Goal: Transaction & Acquisition: Download file/media

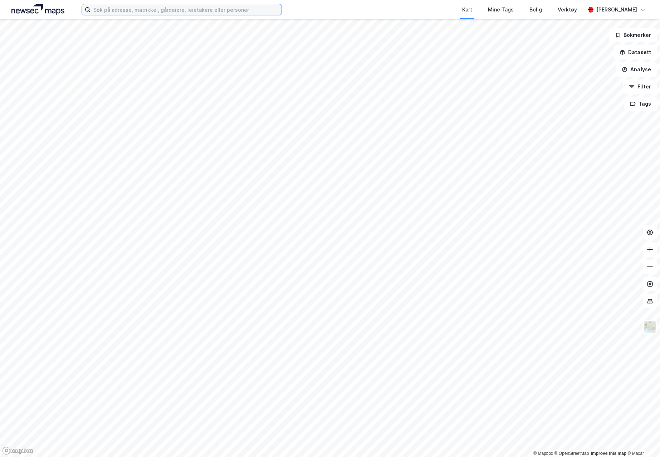
click at [172, 8] on input at bounding box center [186, 9] width 191 height 11
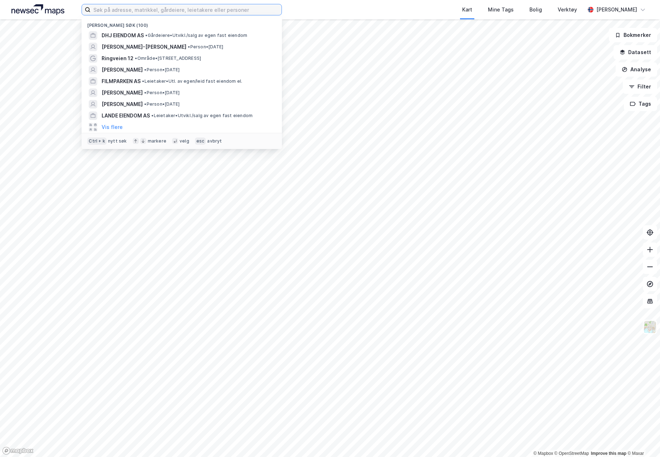
paste input "Cecilie Dahm Rise"
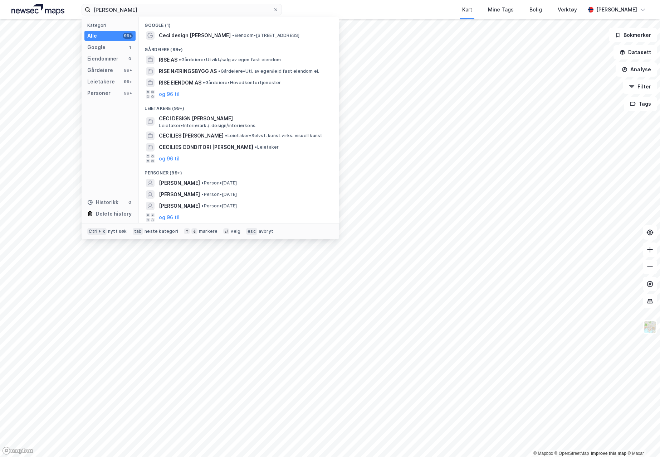
click at [193, 180] on span "CECILIE DAHM RISE" at bounding box center [179, 183] width 41 height 9
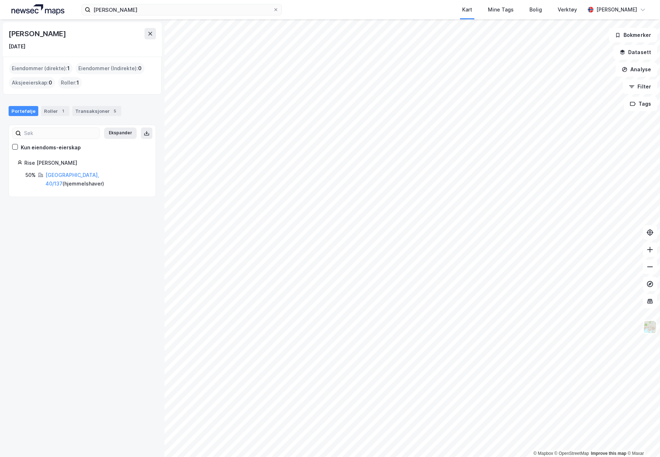
click at [87, 113] on div "Transaksjoner 5" at bounding box center [96, 111] width 49 height 10
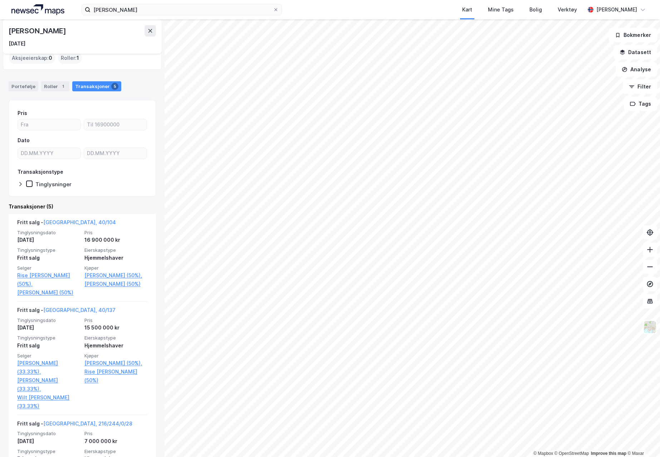
scroll to position [36, 0]
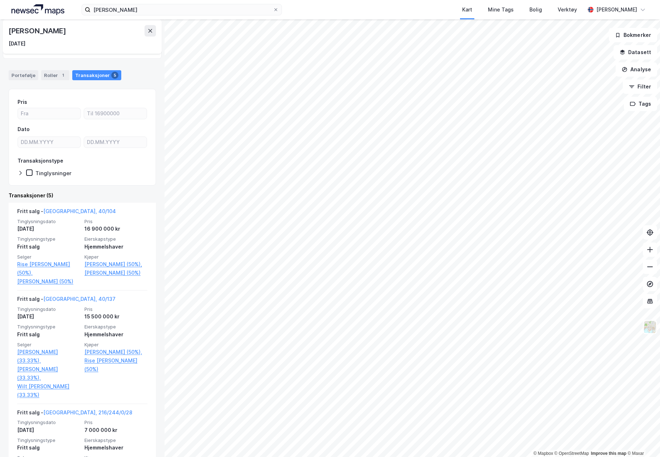
click at [41, 355] on link "Wilt Bernard Charles (33.33%)," at bounding box center [48, 356] width 63 height 17
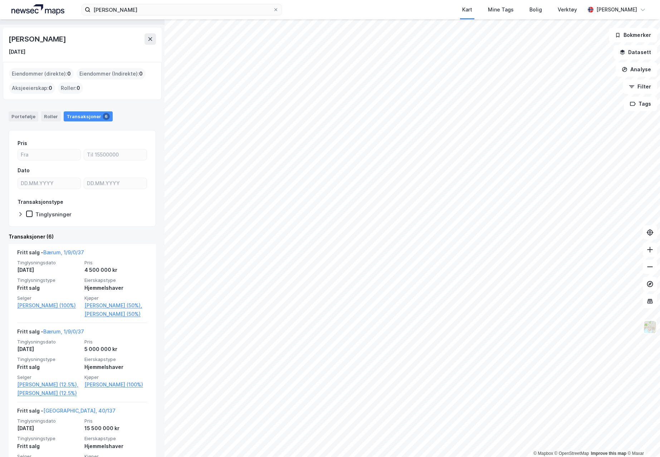
scroll to position [17, 0]
click at [44, 13] on img at bounding box center [37, 9] width 53 height 11
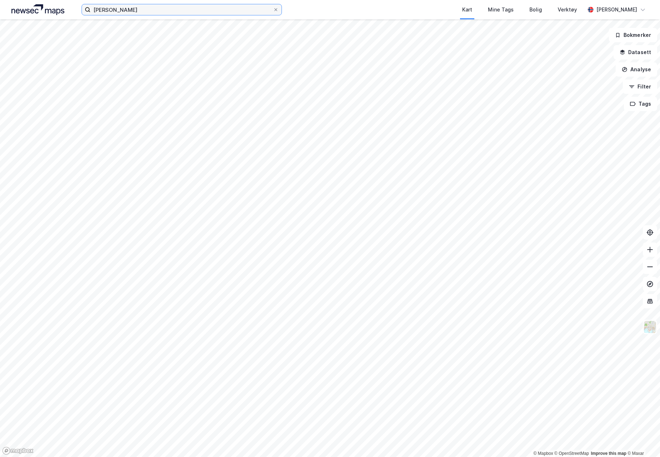
click at [164, 14] on input "Cecilie Dahm Rise" at bounding box center [182, 9] width 183 height 11
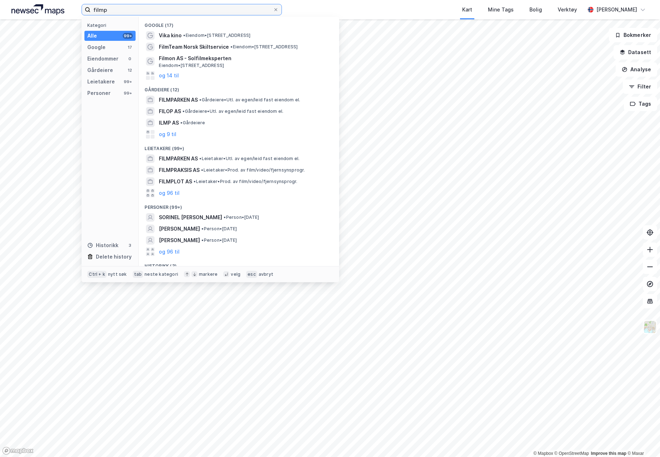
type input "filmp"
click at [212, 96] on div "FILMPARKEN AS • Gårdeiere • Utl. av egen/leid fast eiendom el." at bounding box center [245, 100] width 173 height 9
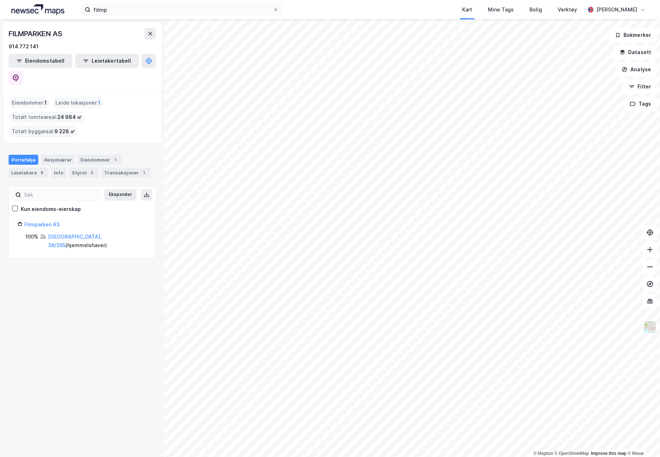
click at [72, 233] on link "Bærum, 38/395" at bounding box center [75, 240] width 54 height 15
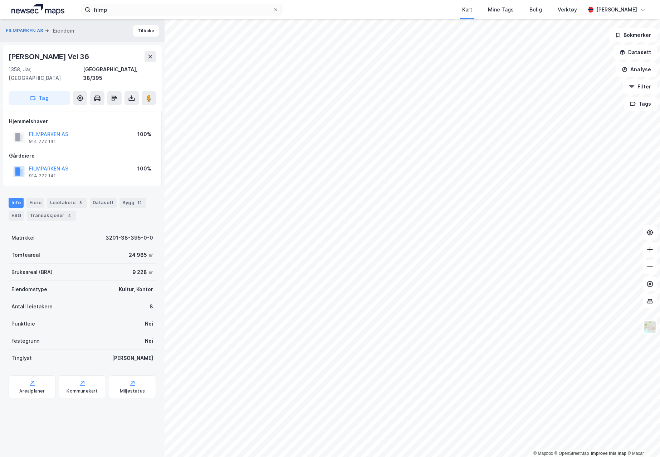
click at [133, 94] on icon at bounding box center [131, 97] width 7 height 7
click at [133, 107] on div "Last ned grunnbok" at bounding box center [101, 112] width 76 height 11
